Goal: Entertainment & Leisure: Browse casually

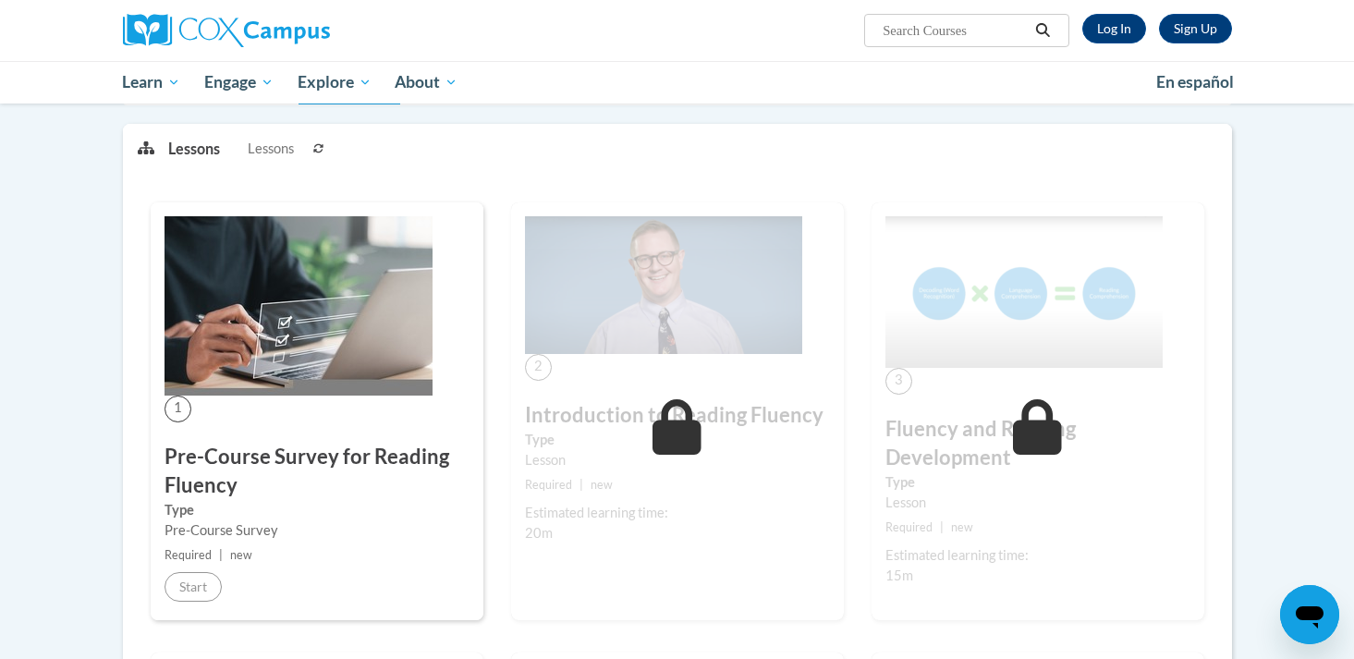
scroll to position [99, 0]
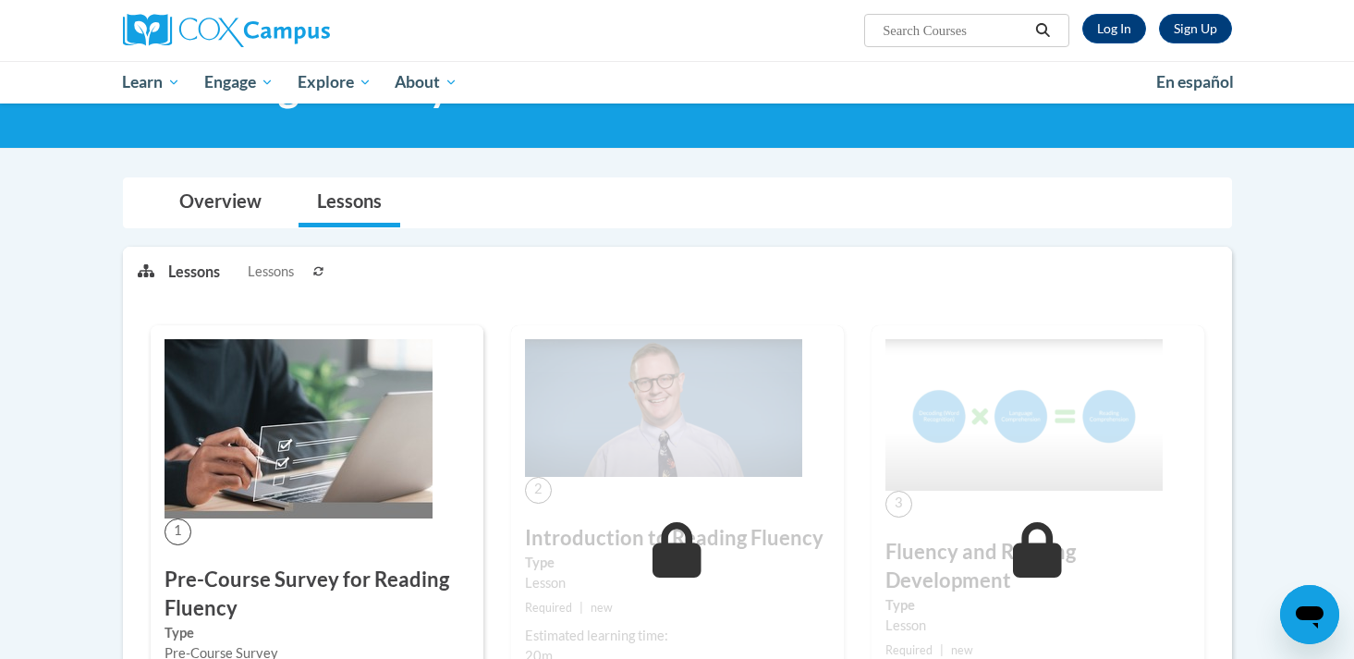
click at [300, 441] on img at bounding box center [299, 428] width 268 height 179
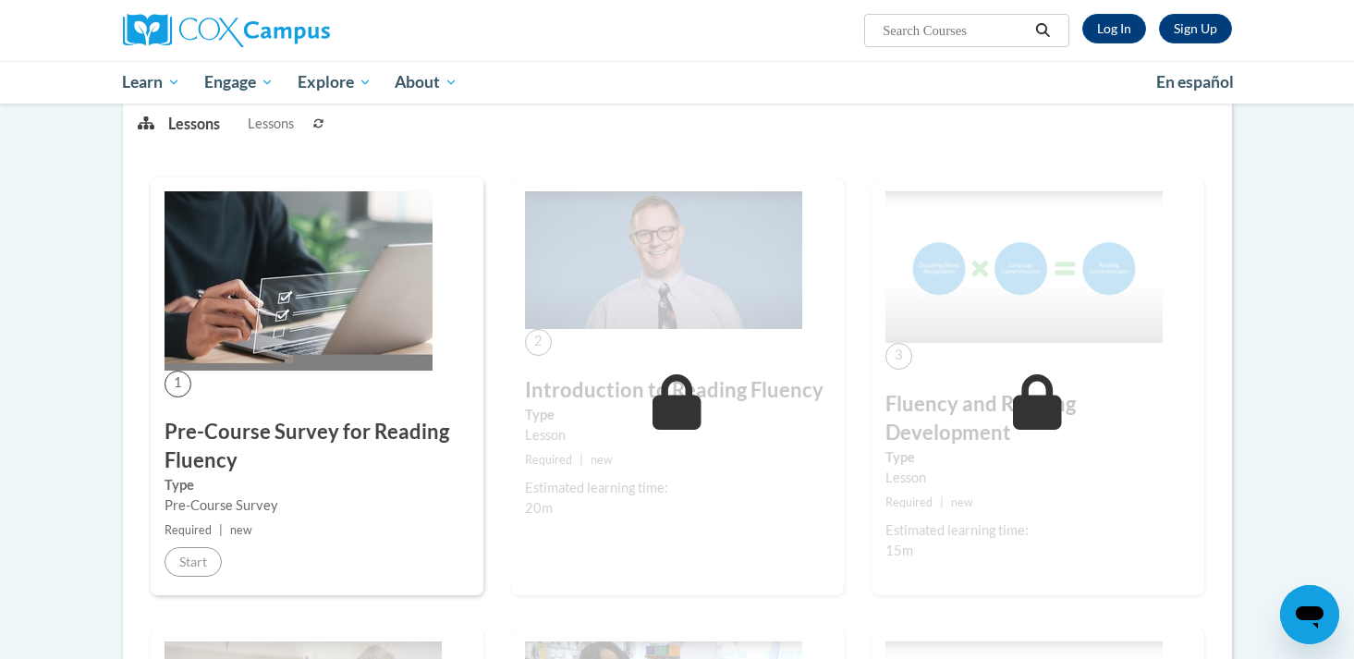
scroll to position [140, 0]
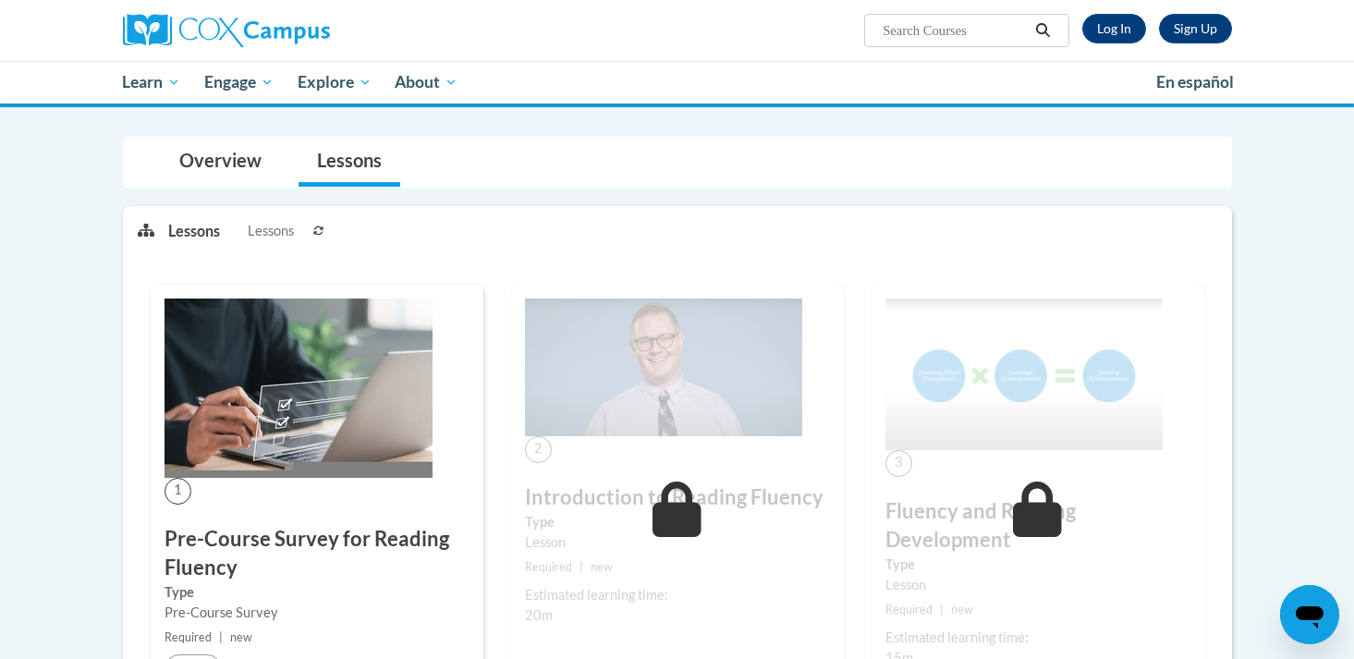
click at [291, 412] on img at bounding box center [299, 388] width 268 height 179
